Goal: Task Accomplishment & Management: Manage account settings

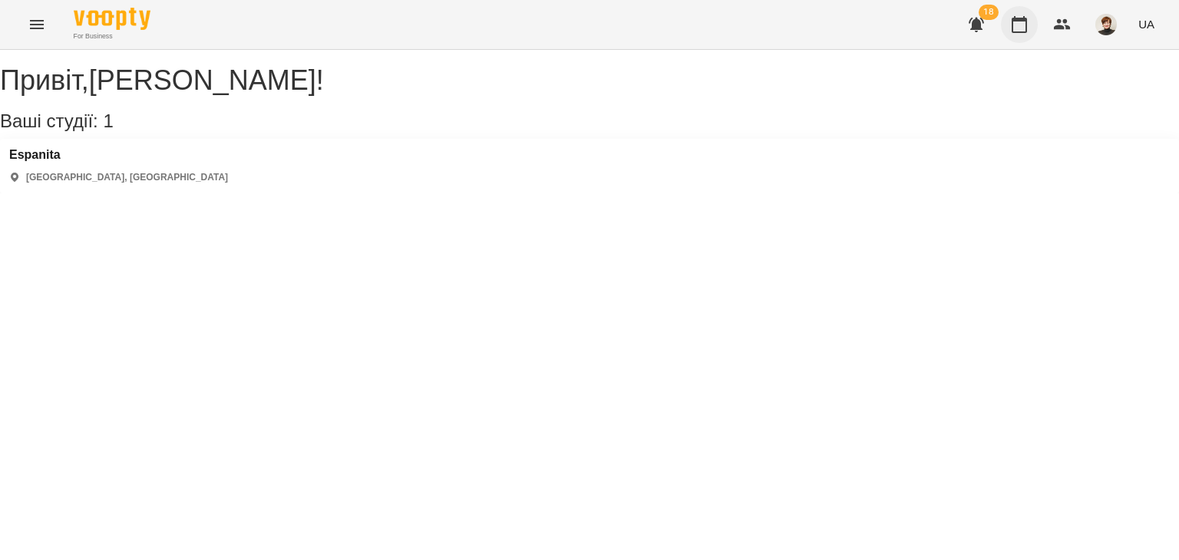
click at [1023, 28] on icon "button" at bounding box center [1019, 24] width 18 height 18
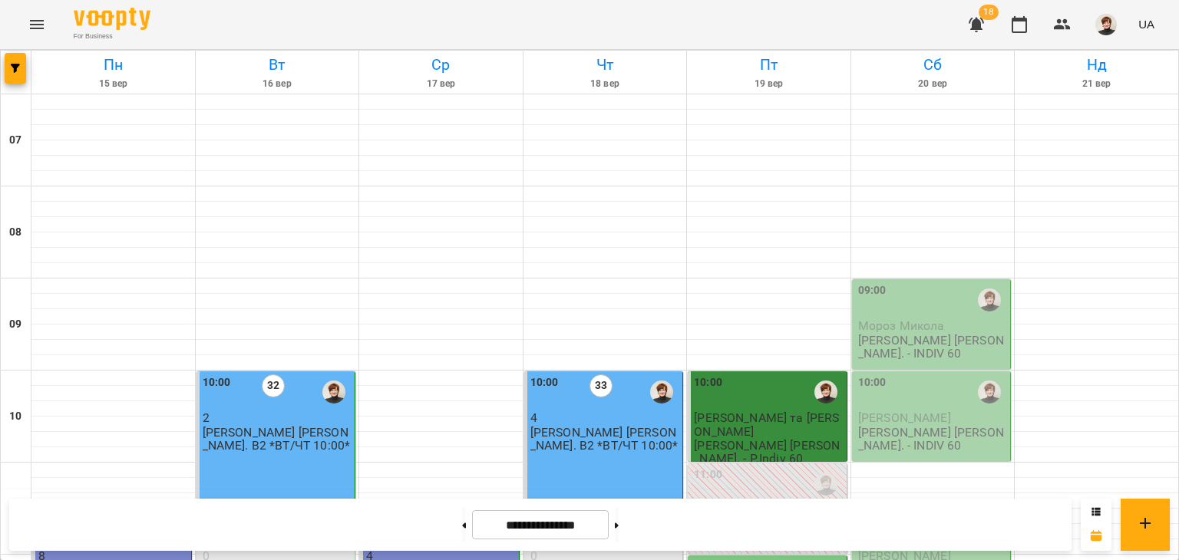
scroll to position [107, 0]
click at [902, 319] on span "Мороз Микола" at bounding box center [901, 326] width 87 height 15
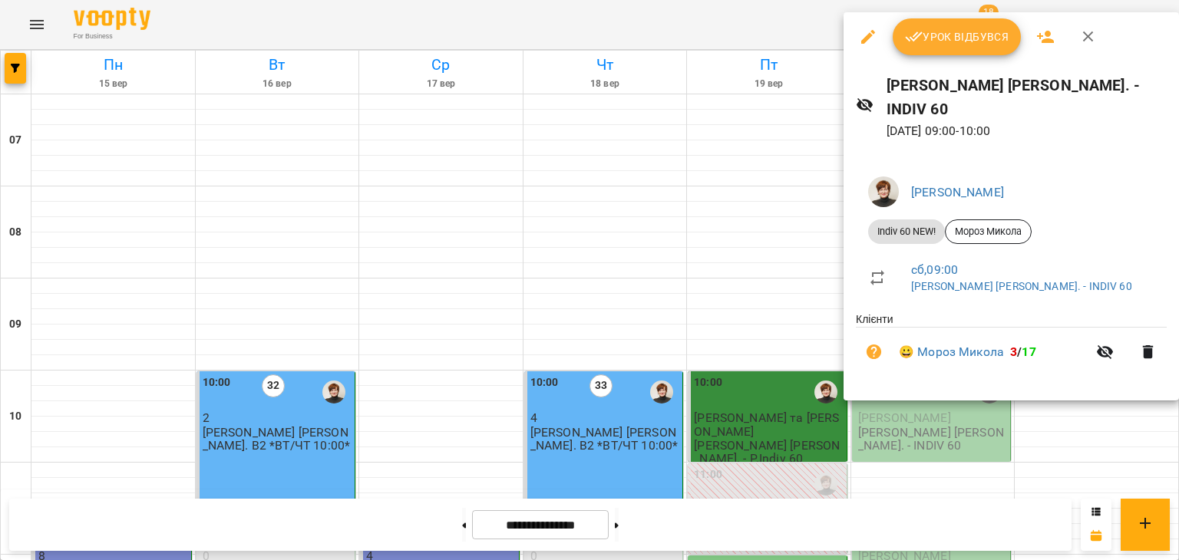
click at [953, 35] on span "Урок відбувся" at bounding box center [957, 37] width 104 height 18
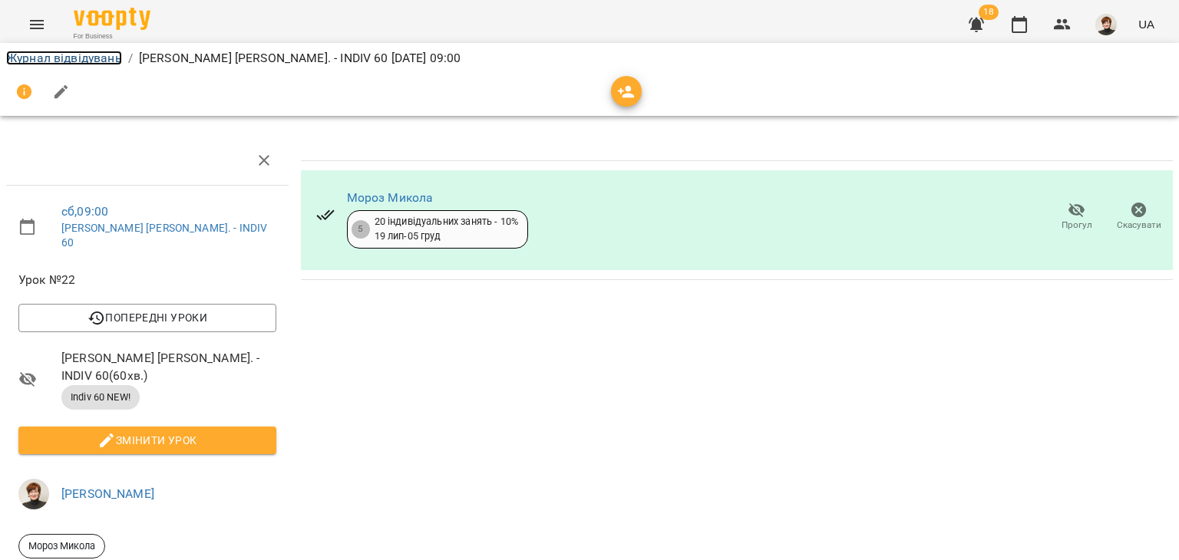
click at [15, 58] on link "Журнал відвідувань" at bounding box center [64, 58] width 116 height 15
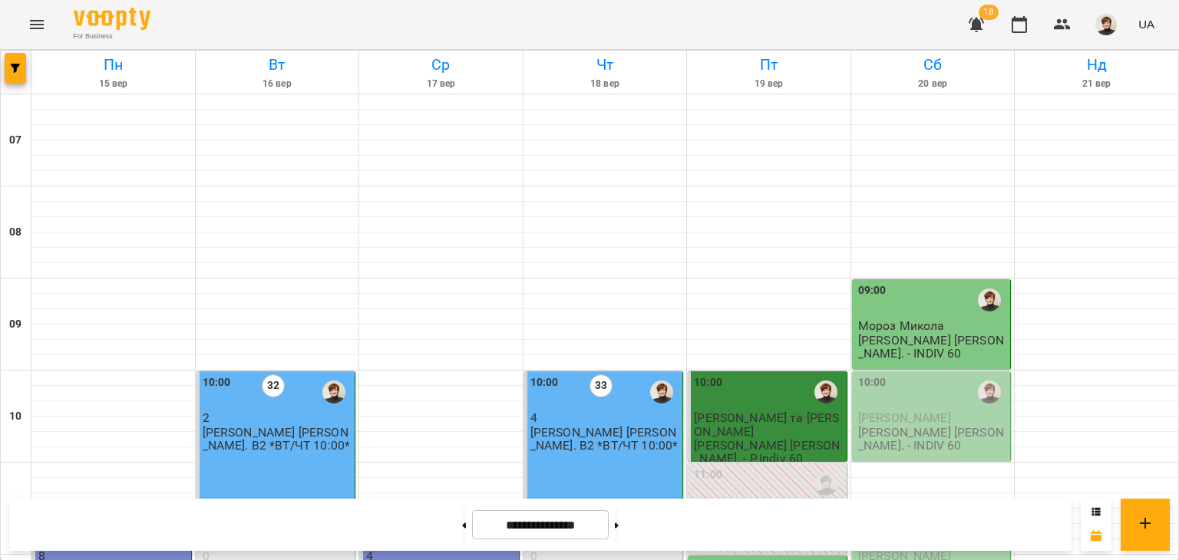
click at [890, 421] on span "[PERSON_NAME]" at bounding box center [904, 418] width 93 height 15
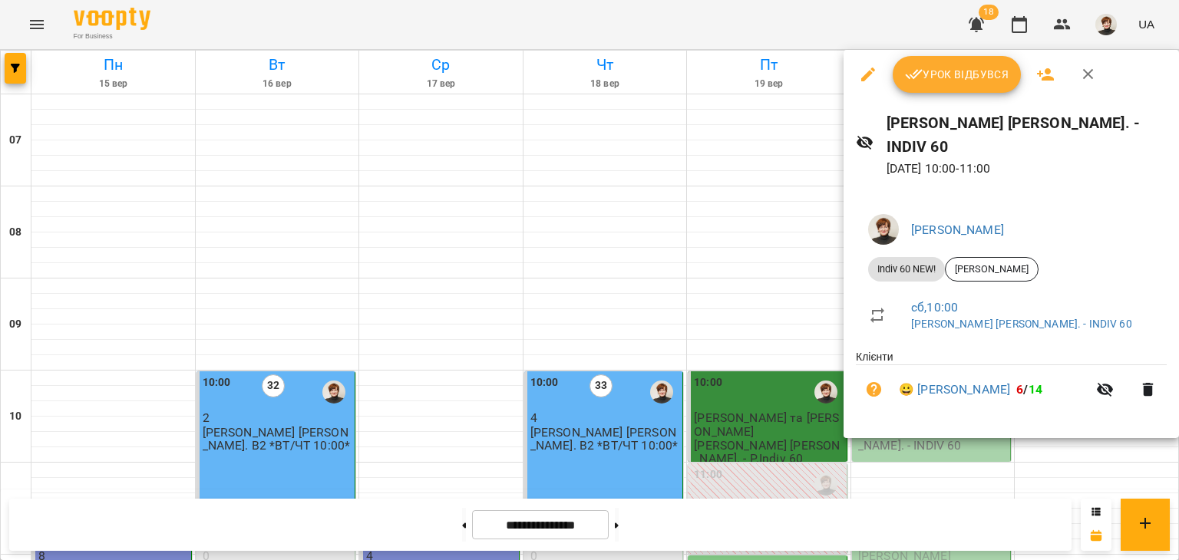
click at [955, 71] on span "Урок відбувся" at bounding box center [957, 74] width 104 height 18
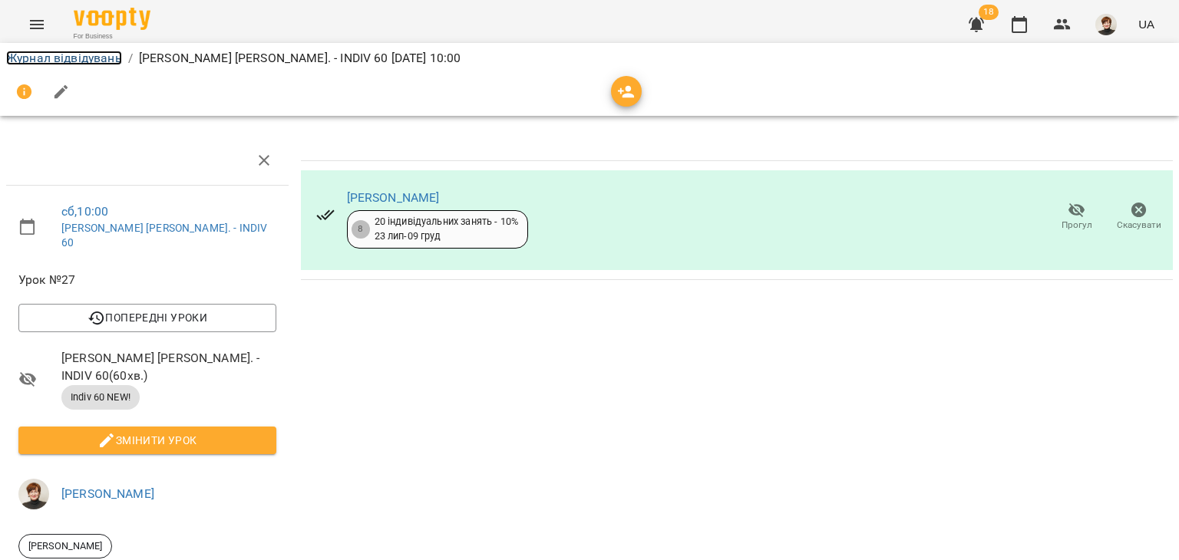
click at [25, 56] on link "Журнал відвідувань" at bounding box center [64, 58] width 116 height 15
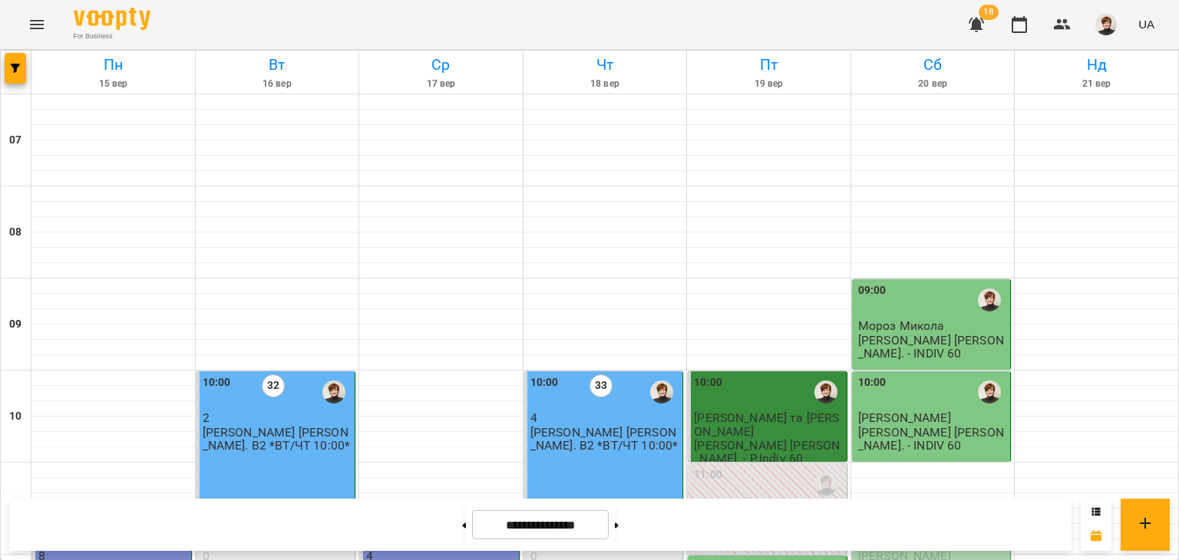
scroll to position [275, 0]
click at [915, 513] on div "11:30" at bounding box center [933, 530] width 150 height 35
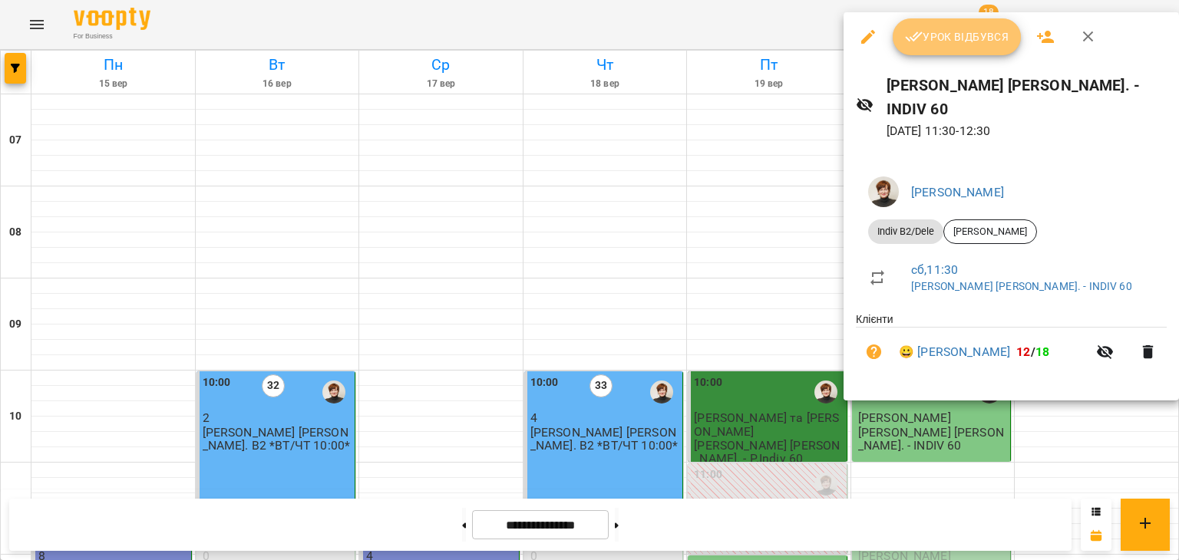
click at [950, 30] on span "Урок відбувся" at bounding box center [957, 37] width 104 height 18
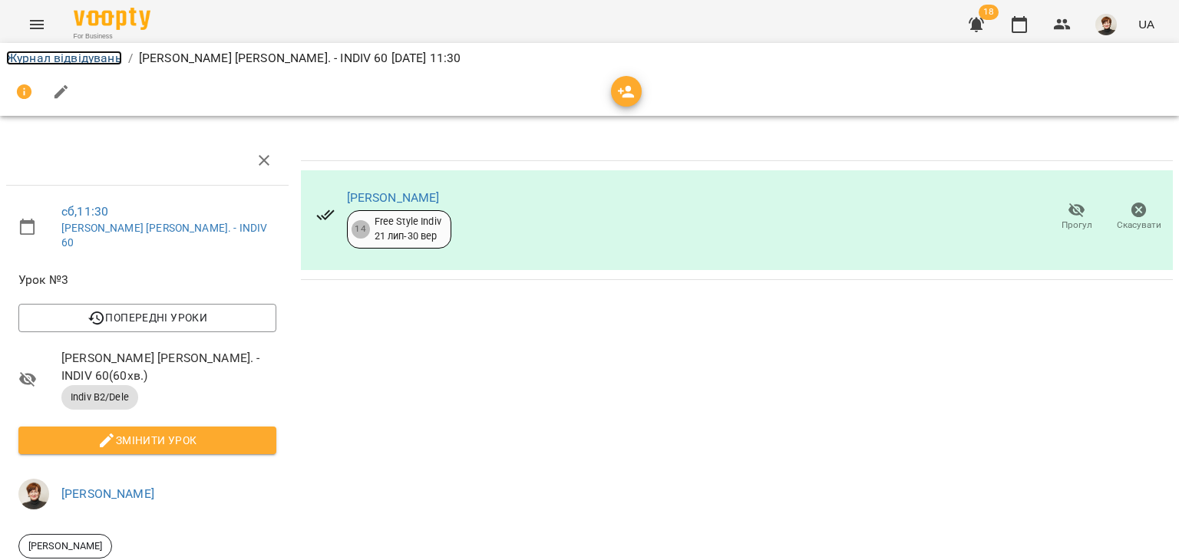
click at [18, 58] on link "Журнал відвідувань" at bounding box center [64, 58] width 116 height 15
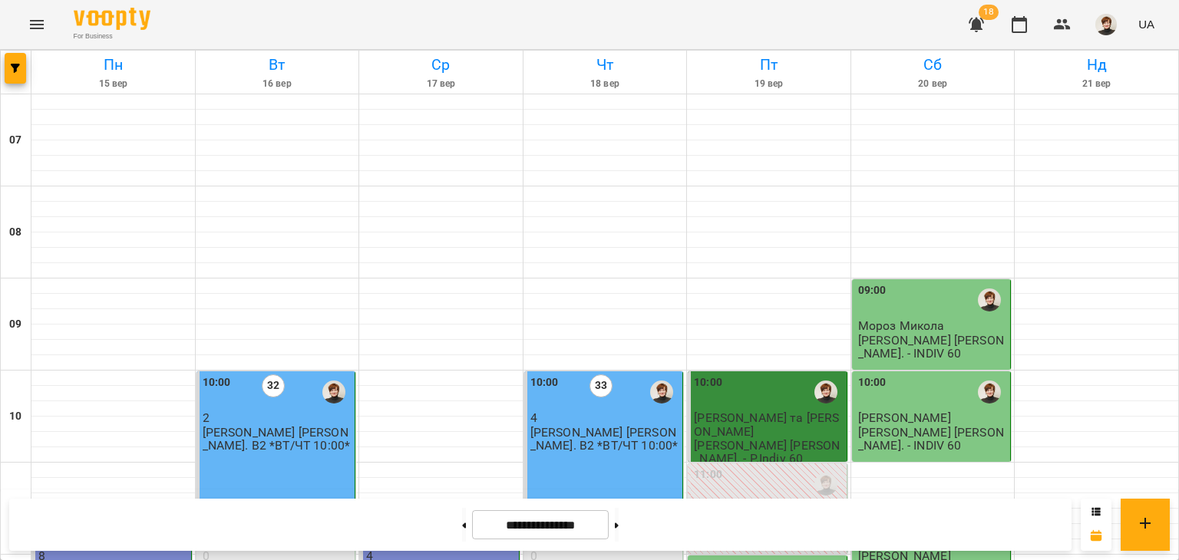
scroll to position [720, 0]
click at [619, 524] on button at bounding box center [617, 525] width 4 height 34
type input "**********"
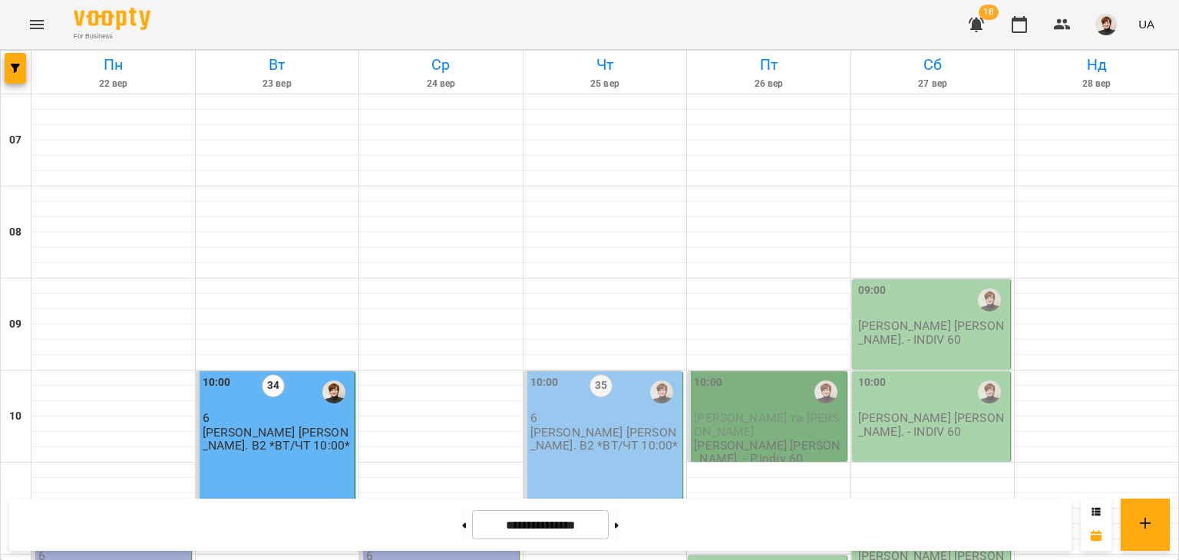
scroll to position [365, 0]
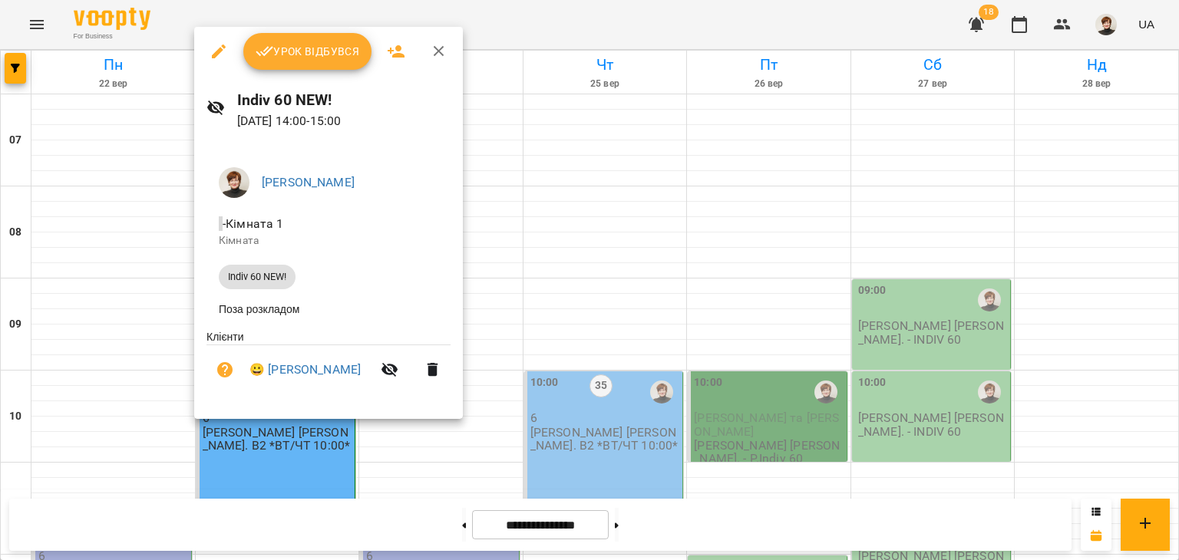
click at [437, 47] on icon "button" at bounding box center [439, 51] width 18 height 18
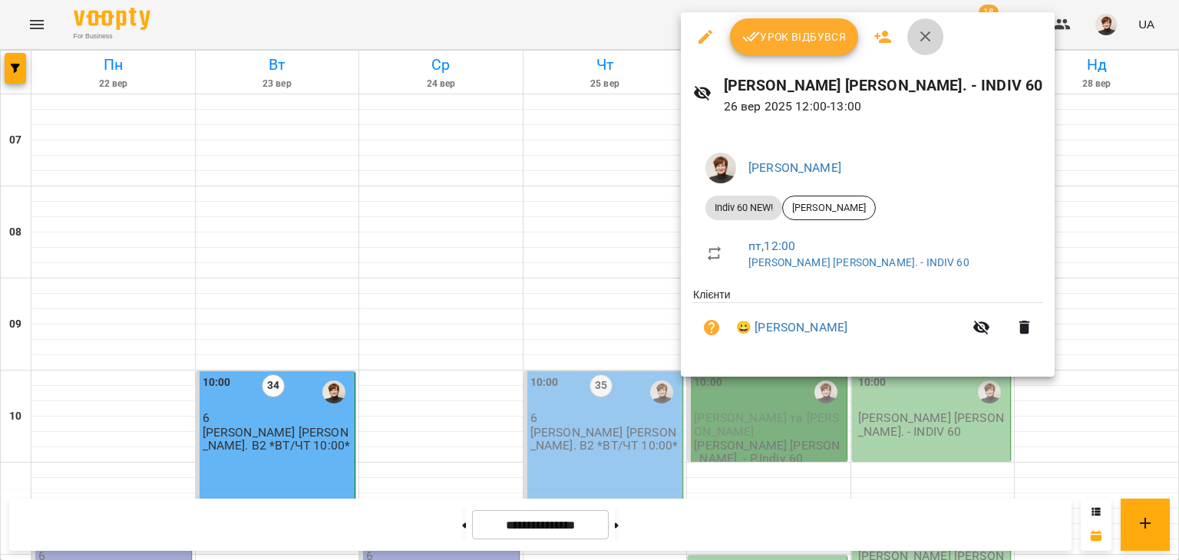
click at [925, 35] on icon "button" at bounding box center [925, 36] width 11 height 11
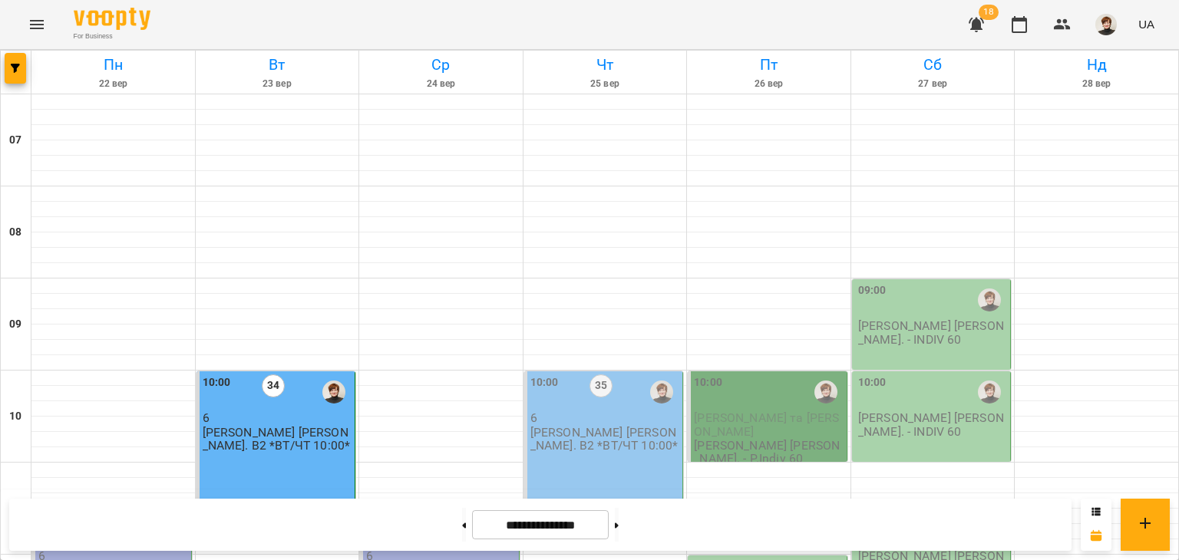
scroll to position [700, 0]
click at [1105, 27] on img "button" at bounding box center [1105, 24] width 21 height 21
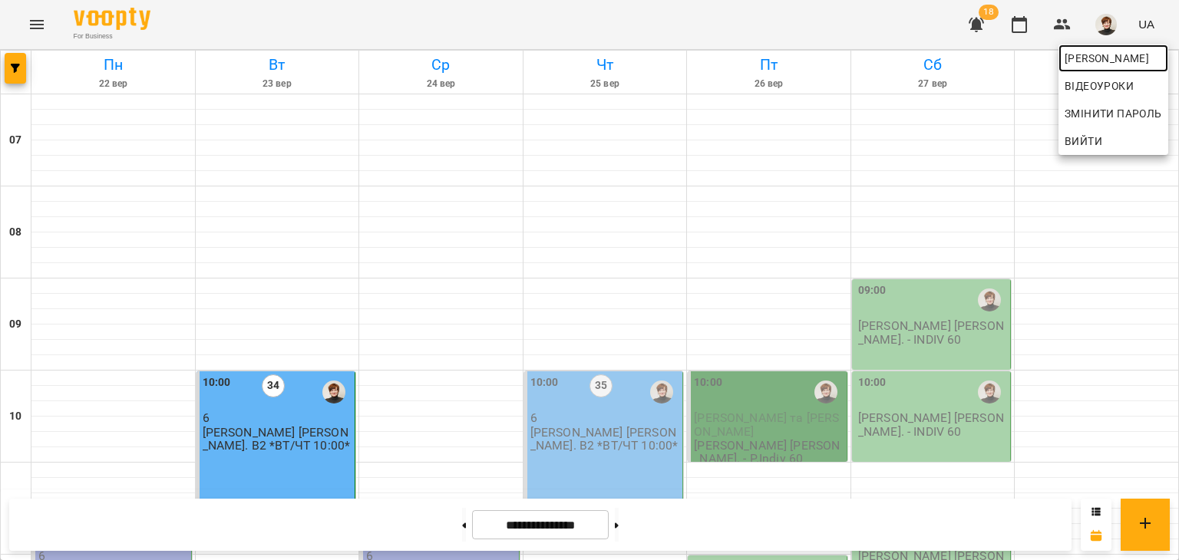
click at [1109, 54] on span "[PERSON_NAME]" at bounding box center [1113, 58] width 97 height 18
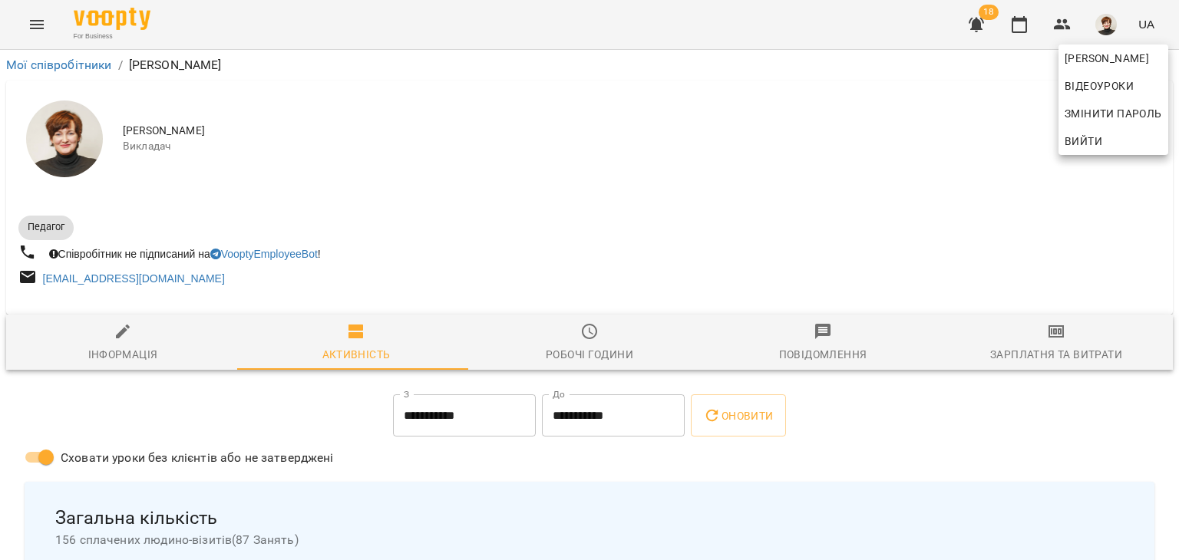
click at [459, 415] on div at bounding box center [589, 280] width 1179 height 560
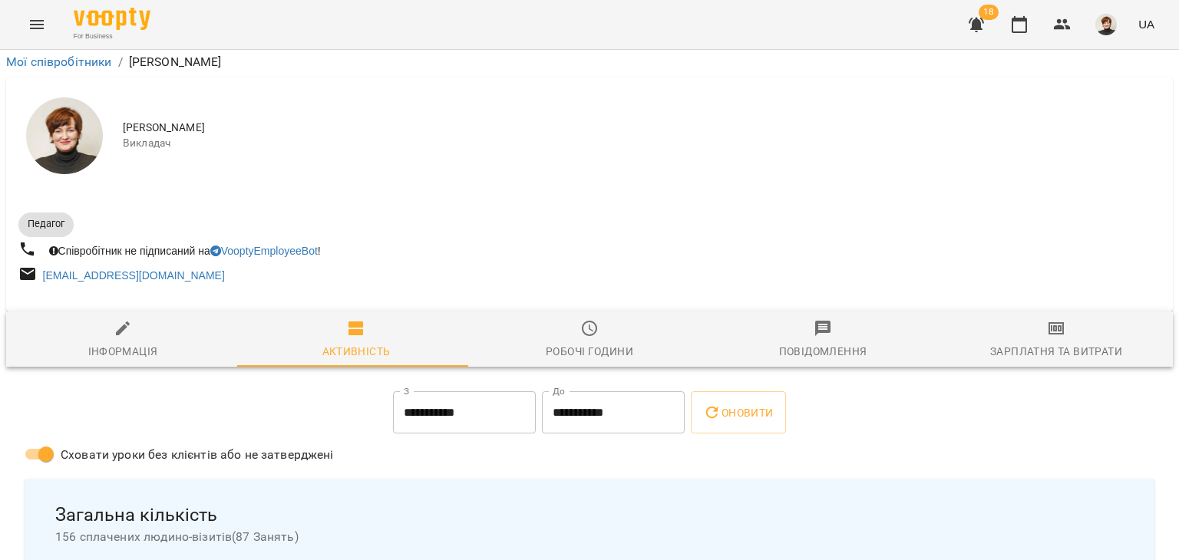
scroll to position [3174, 0]
